Goal: Task Accomplishment & Management: Use online tool/utility

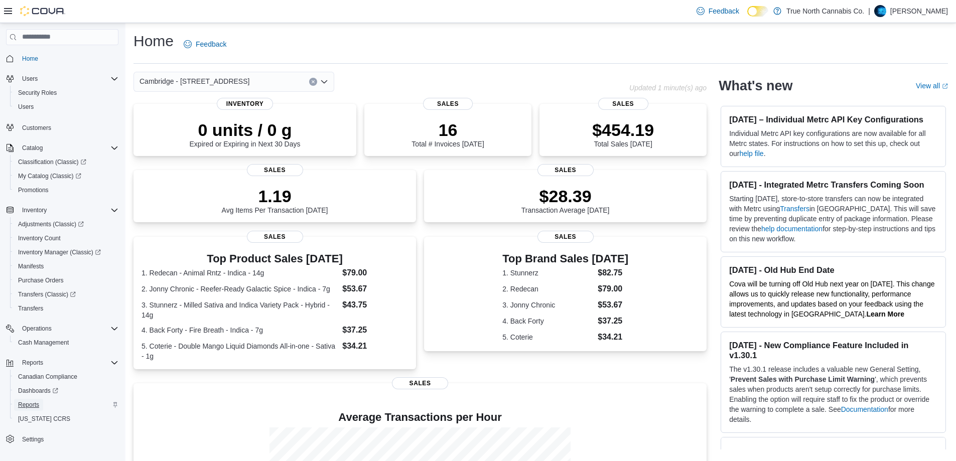
click at [18, 403] on link "Reports" at bounding box center [28, 405] width 29 height 12
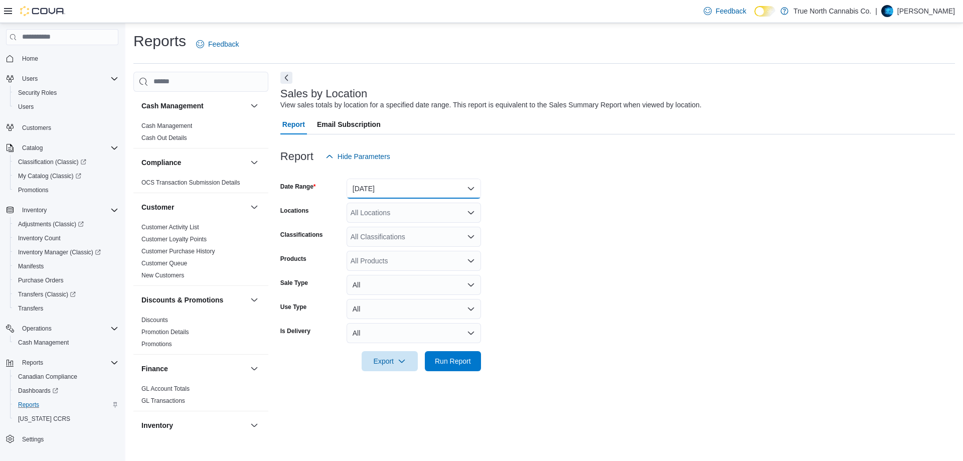
click at [472, 185] on button "[DATE]" at bounding box center [414, 189] width 134 height 20
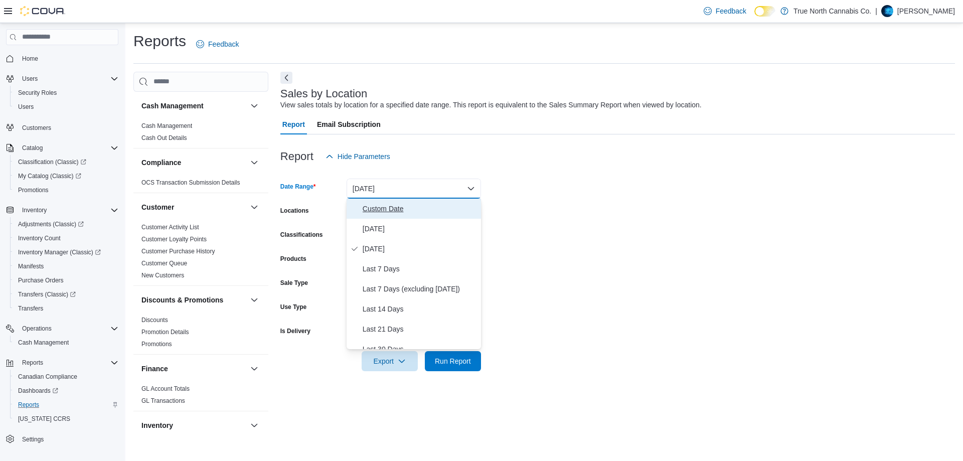
click at [386, 204] on span "Custom Date" at bounding box center [420, 209] width 114 height 12
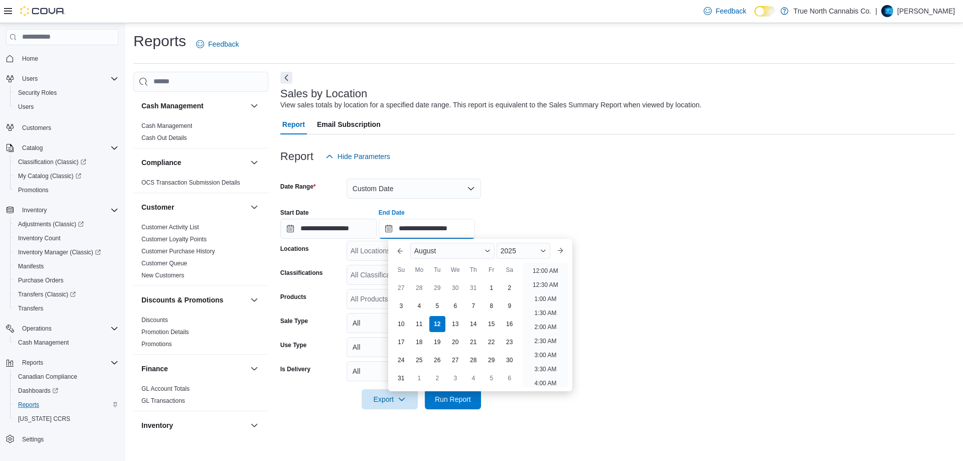
click at [446, 230] on input "**********" at bounding box center [427, 229] width 96 height 20
click at [506, 304] on div "9" at bounding box center [510, 306] width 18 height 18
type input "**********"
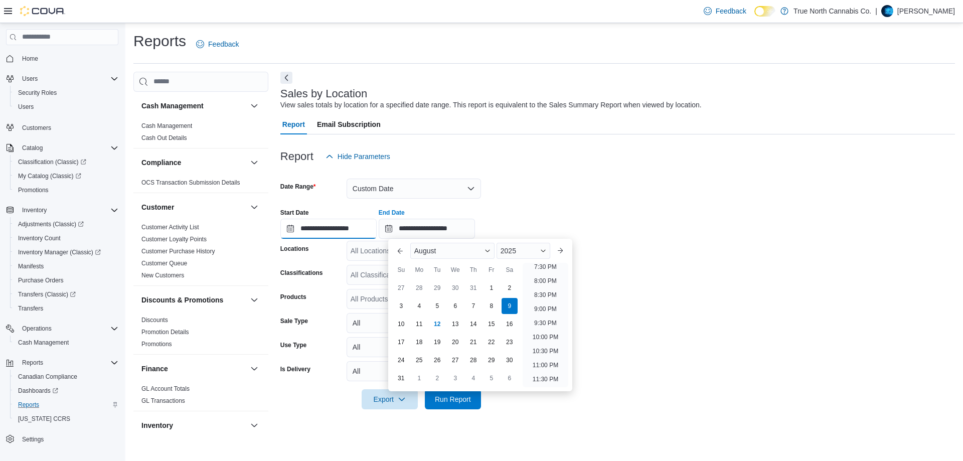
click at [336, 222] on input "**********" at bounding box center [329, 229] width 96 height 20
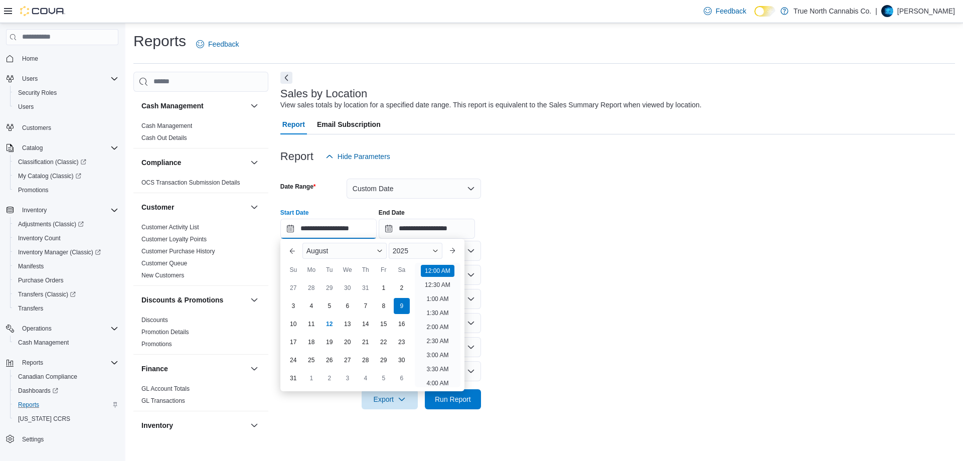
scroll to position [31, 0]
click at [291, 310] on div "3" at bounding box center [294, 306] width 18 height 18
type input "**********"
click at [558, 228] on div "**********" at bounding box center [618, 220] width 675 height 38
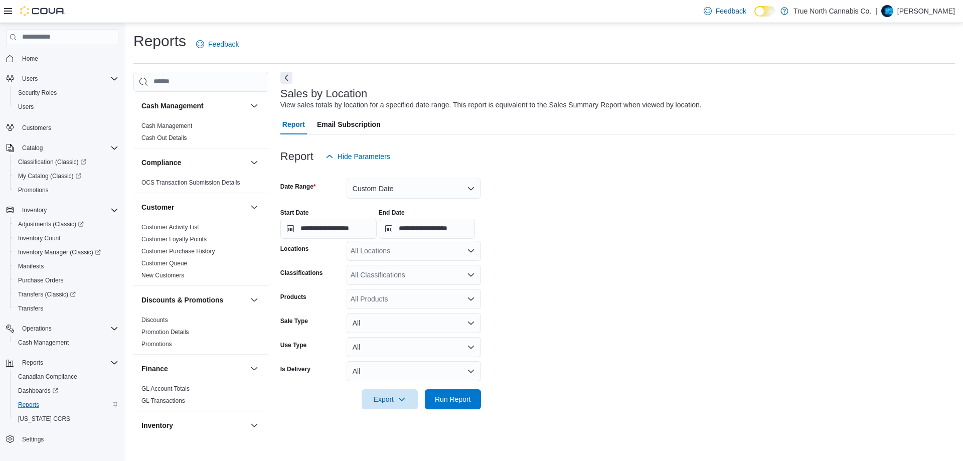
click at [388, 250] on div "All Locations" at bounding box center [414, 251] width 134 height 20
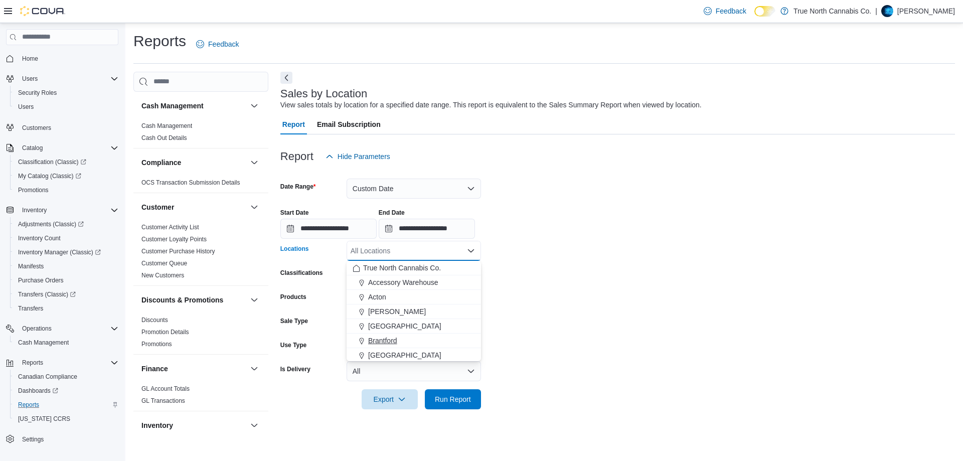
click at [387, 339] on span "Brantford" at bounding box center [382, 341] width 29 height 10
click at [411, 273] on span "Cambridge - [STREET_ADDRESS]" at bounding box center [423, 269] width 110 height 10
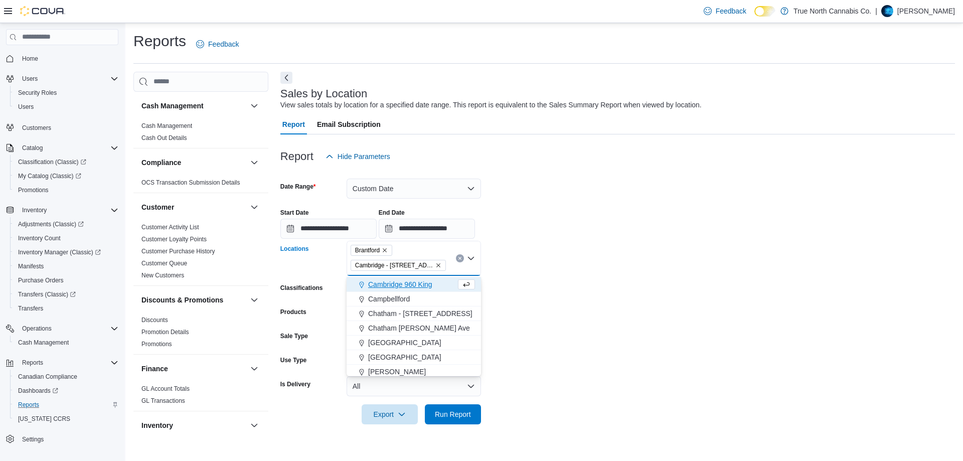
click at [419, 284] on span "Cambridge 960 King" at bounding box center [400, 285] width 64 height 10
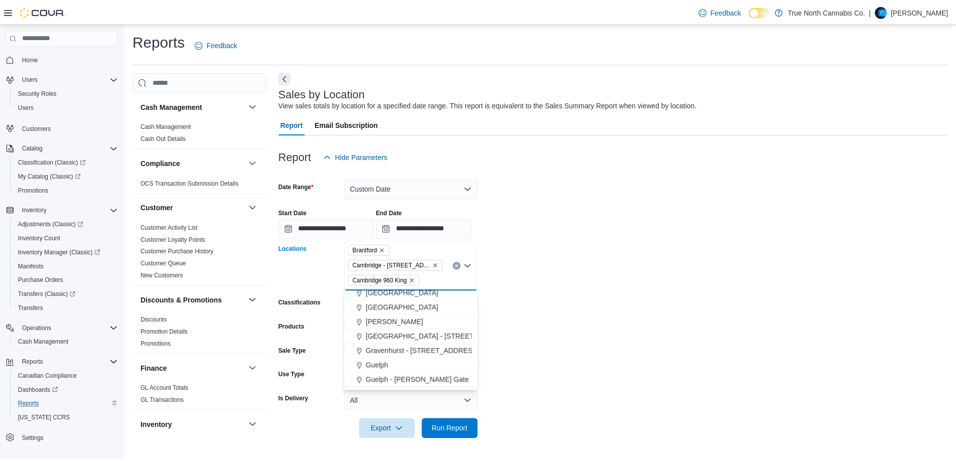
scroll to position [201, 0]
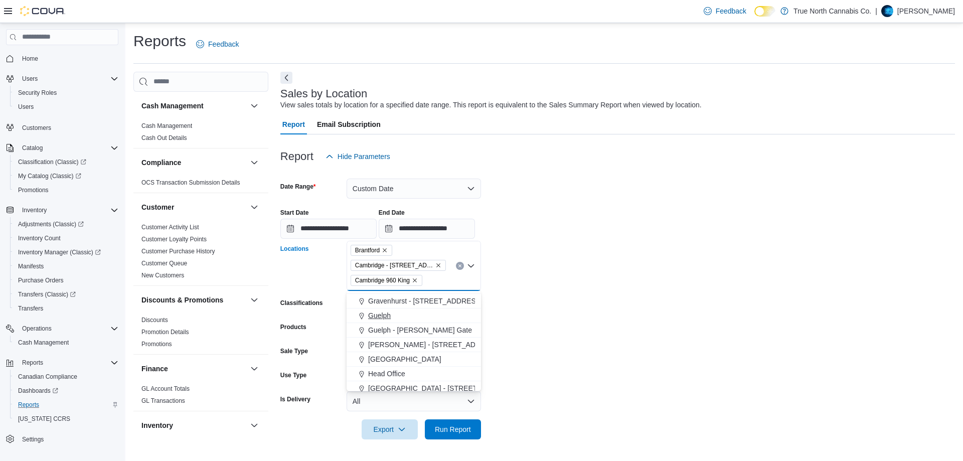
click at [383, 318] on span "Guelph" at bounding box center [379, 316] width 23 height 10
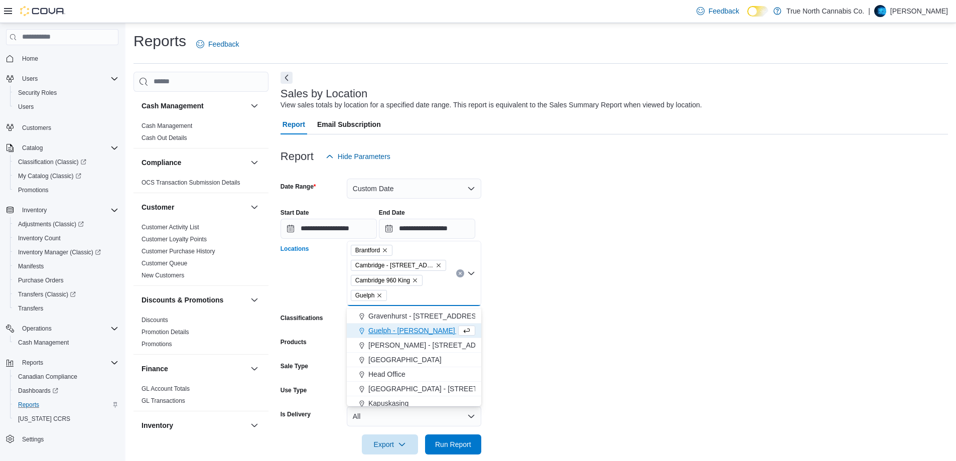
click at [391, 328] on span "Guelph - [PERSON_NAME] Gate" at bounding box center [420, 331] width 104 height 10
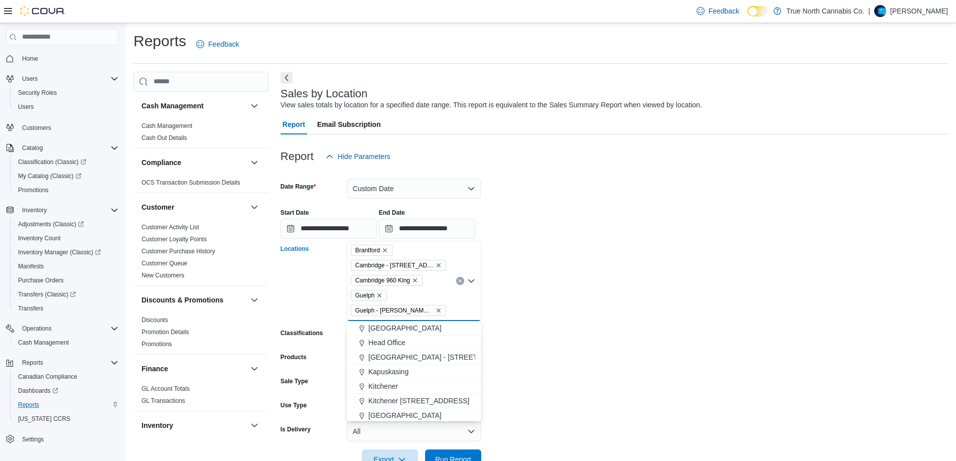
scroll to position [251, 0]
click at [381, 369] on span "Kitchener" at bounding box center [383, 368] width 30 height 10
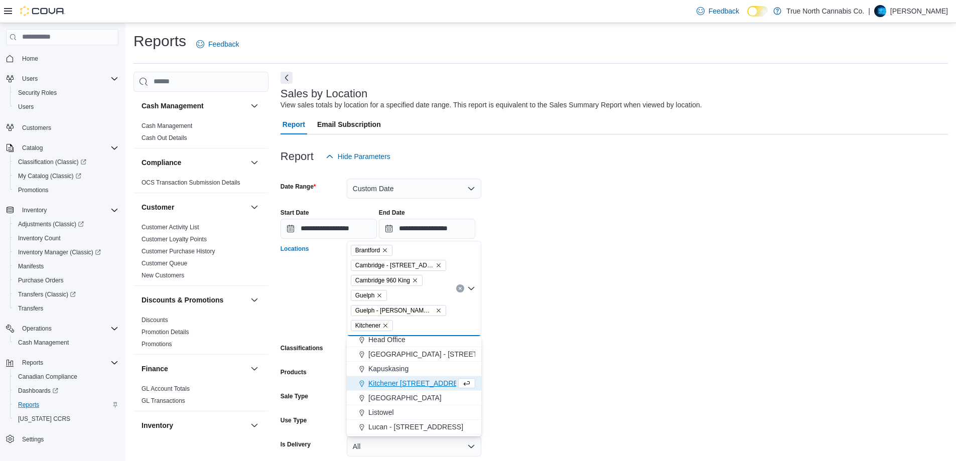
click at [387, 379] on span "Kitchener [STREET_ADDRESS]" at bounding box center [418, 383] width 101 height 10
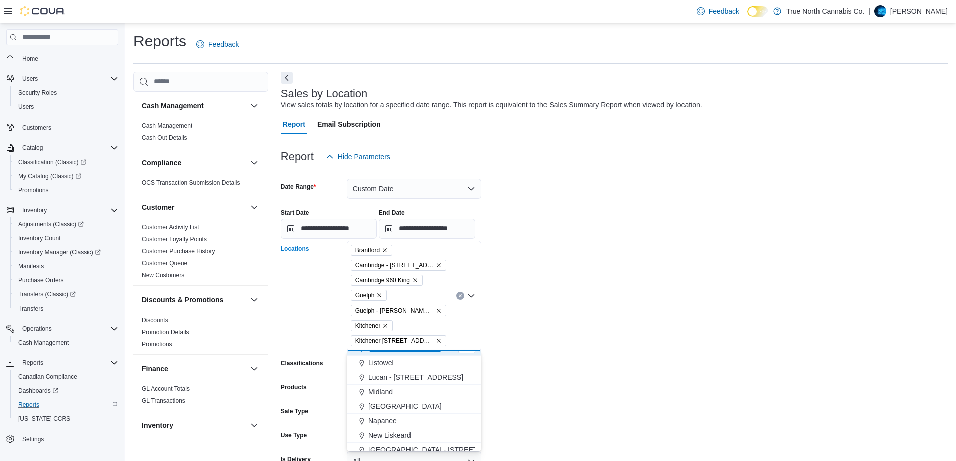
scroll to position [351, 0]
click at [391, 360] on span "[GEOGRAPHIC_DATA]" at bounding box center [404, 356] width 73 height 10
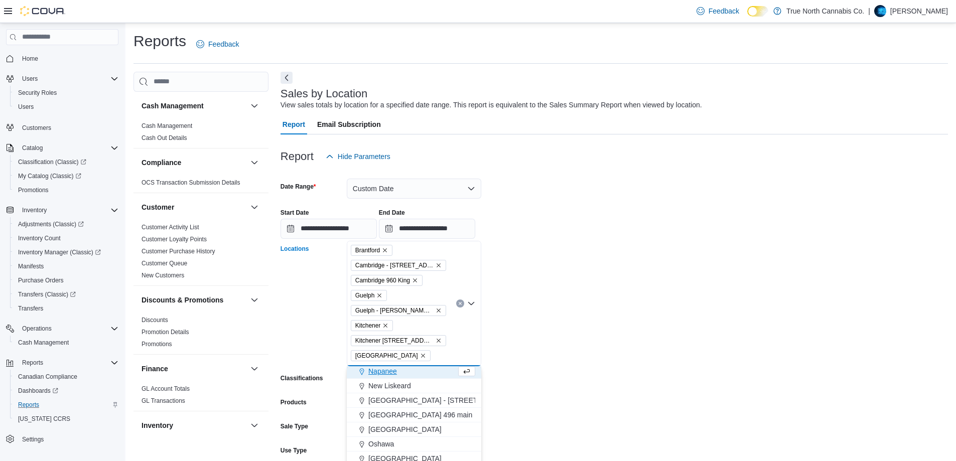
scroll to position [349, 0]
click at [522, 306] on form "**********" at bounding box center [614, 341] width 667 height 348
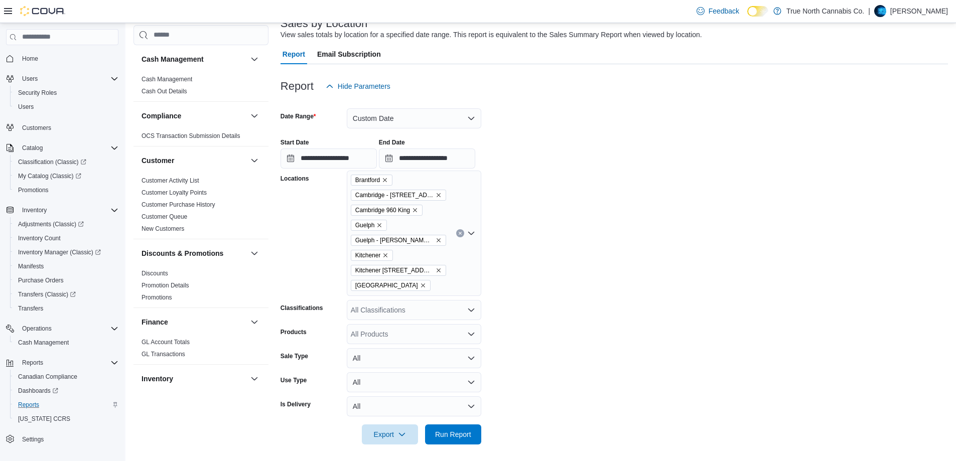
scroll to position [74, 0]
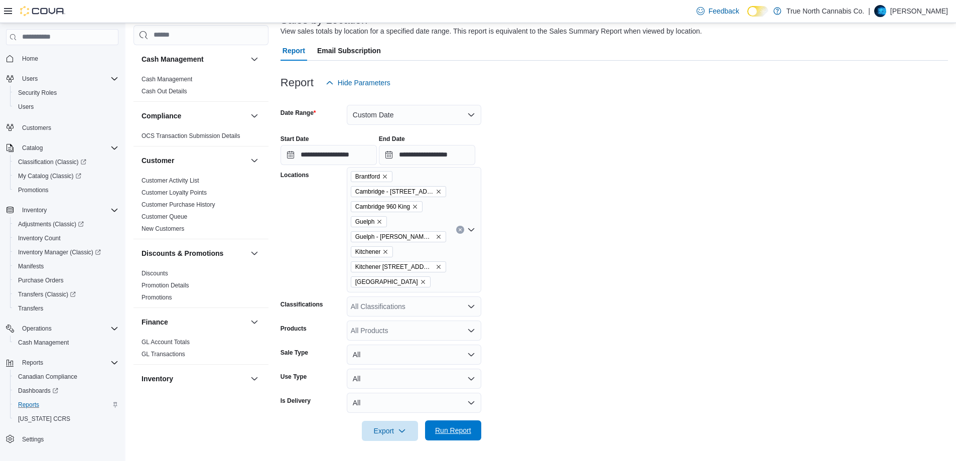
click at [472, 422] on span "Run Report" at bounding box center [453, 431] width 44 height 20
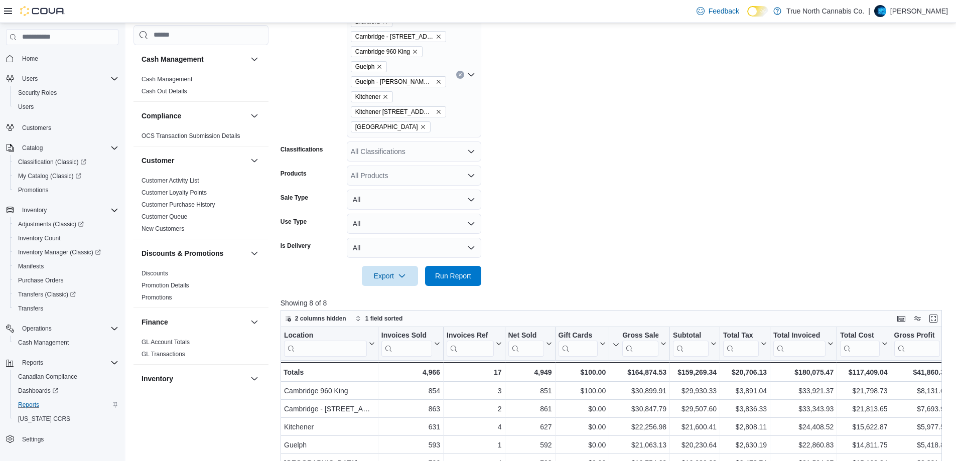
scroll to position [425, 0]
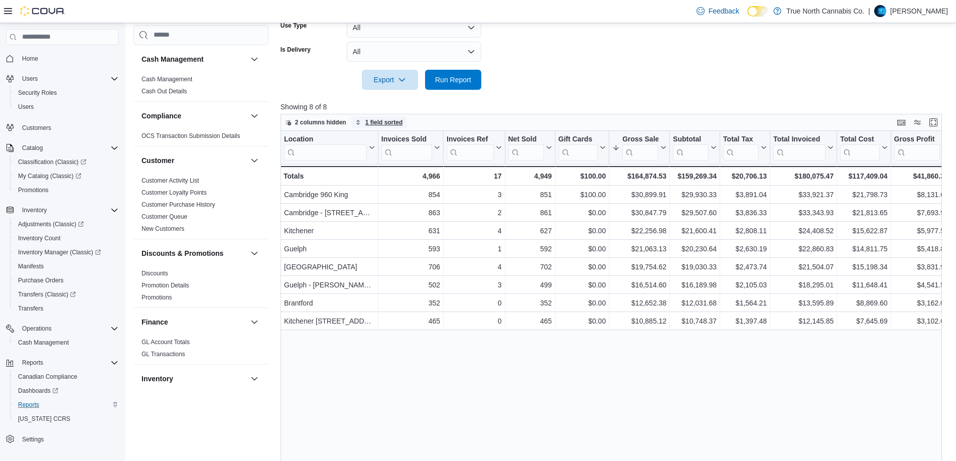
click at [356, 121] on icon "button" at bounding box center [358, 122] width 6 height 6
click at [360, 140] on button "Remove Gross Sales from data grid sort" at bounding box center [361, 144] width 12 height 12
click at [380, 160] on span "Pick fields to sort by" at bounding box center [382, 161] width 54 height 8
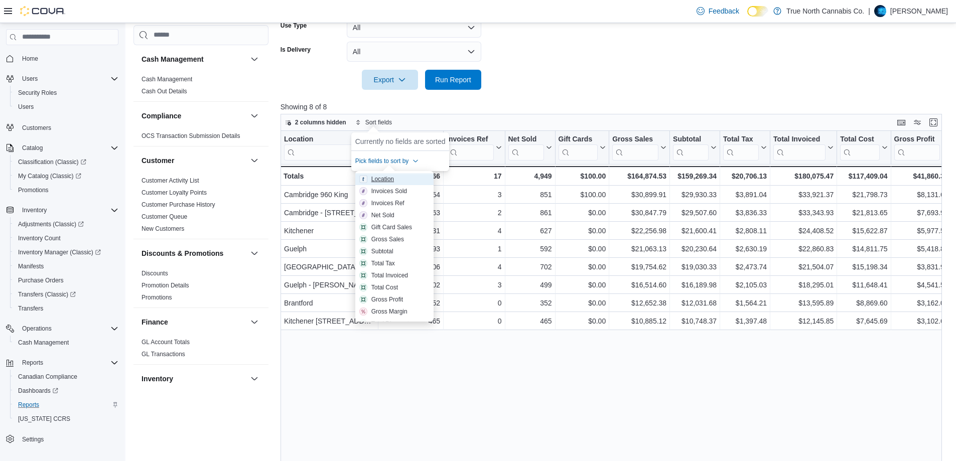
click at [382, 175] on div "Location" at bounding box center [382, 179] width 23 height 8
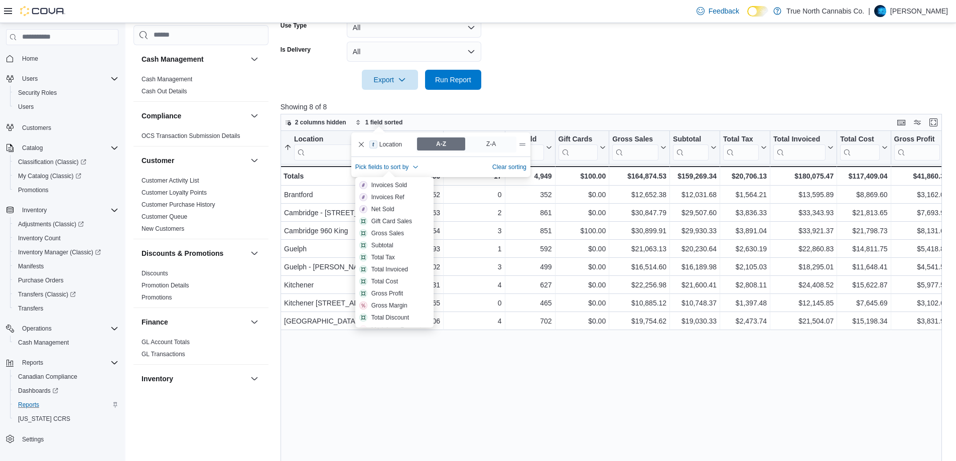
click at [557, 98] on div at bounding box center [615, 96] width 668 height 12
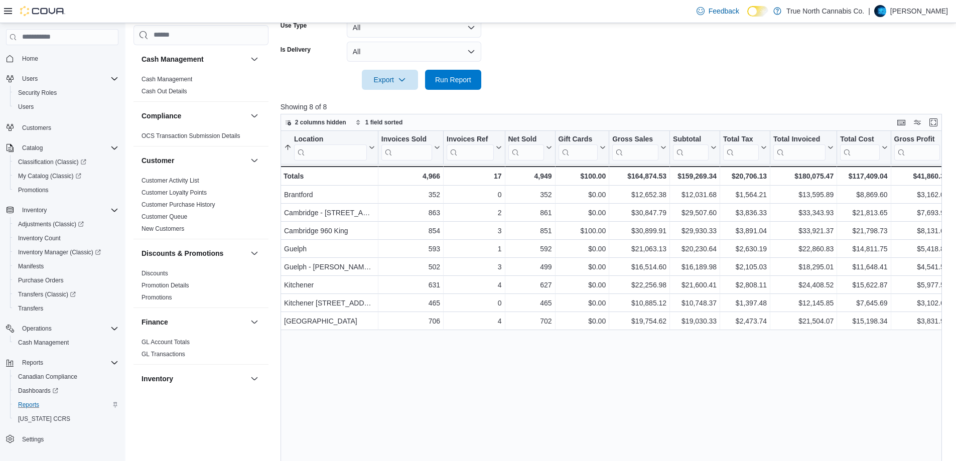
click at [557, 98] on div at bounding box center [615, 96] width 668 height 12
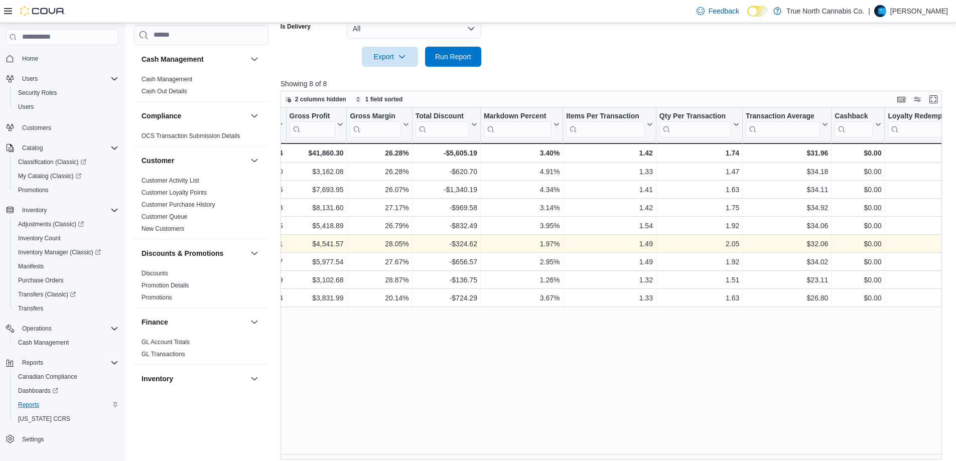
scroll to position [455, 0]
